Goal: Task Accomplishment & Management: Use online tool/utility

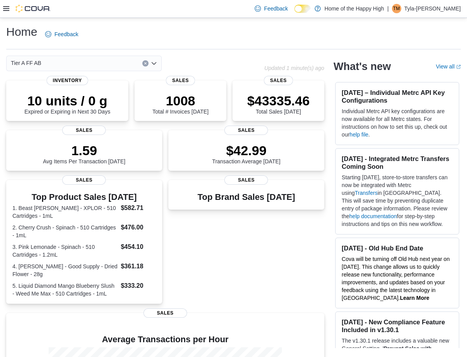
click at [5, 9] on icon at bounding box center [6, 8] width 6 height 6
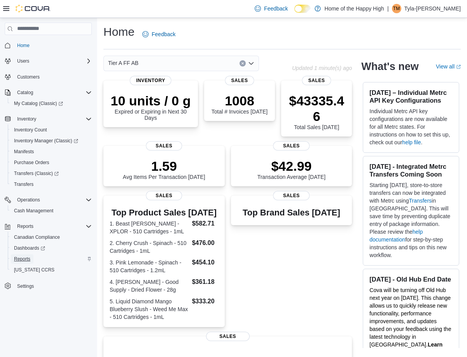
click at [26, 256] on span "Reports" at bounding box center [22, 259] width 16 height 6
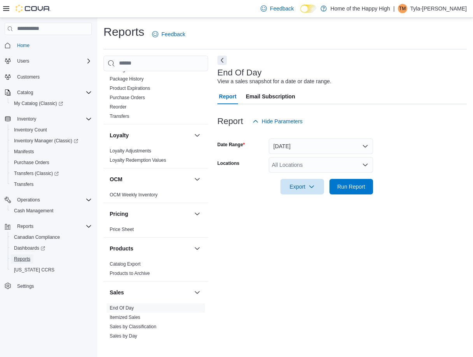
scroll to position [350, 0]
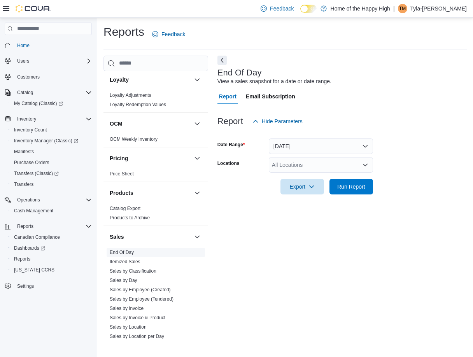
click at [121, 250] on link "End Of Day" at bounding box center [122, 252] width 24 height 5
click at [344, 165] on div "All Locations" at bounding box center [321, 165] width 104 height 16
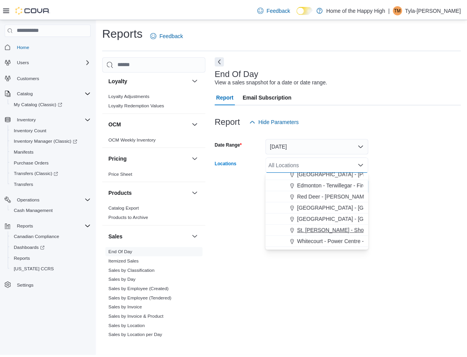
scroll to position [156, 0]
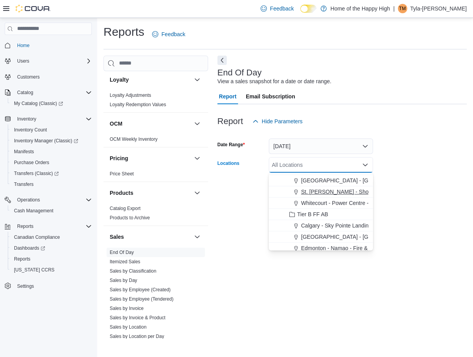
click at [332, 189] on span "St. [PERSON_NAME] - Shoppes @ [PERSON_NAME] - Fire & Flower" at bounding box center [386, 192] width 170 height 8
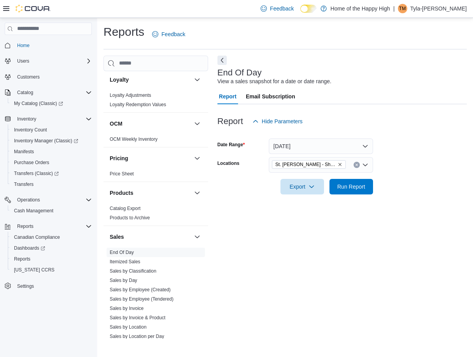
drag, startPoint x: 421, startPoint y: 197, endPoint x: 368, endPoint y: 198, distance: 52.5
click at [420, 197] on div at bounding box center [342, 199] width 249 height 9
click at [352, 185] on span "Run Report" at bounding box center [351, 187] width 28 height 8
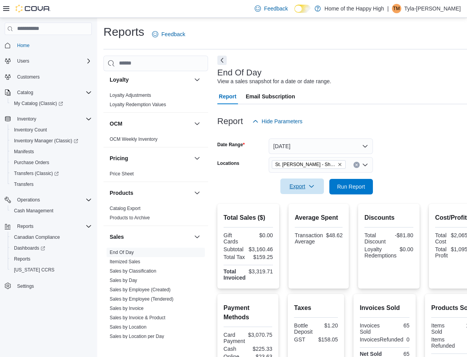
click at [309, 187] on icon "button" at bounding box center [312, 186] width 6 height 6
click at [307, 216] on span "Export to Pdf" at bounding box center [303, 218] width 35 height 6
